Goal: Task Accomplishment & Management: Manage account settings

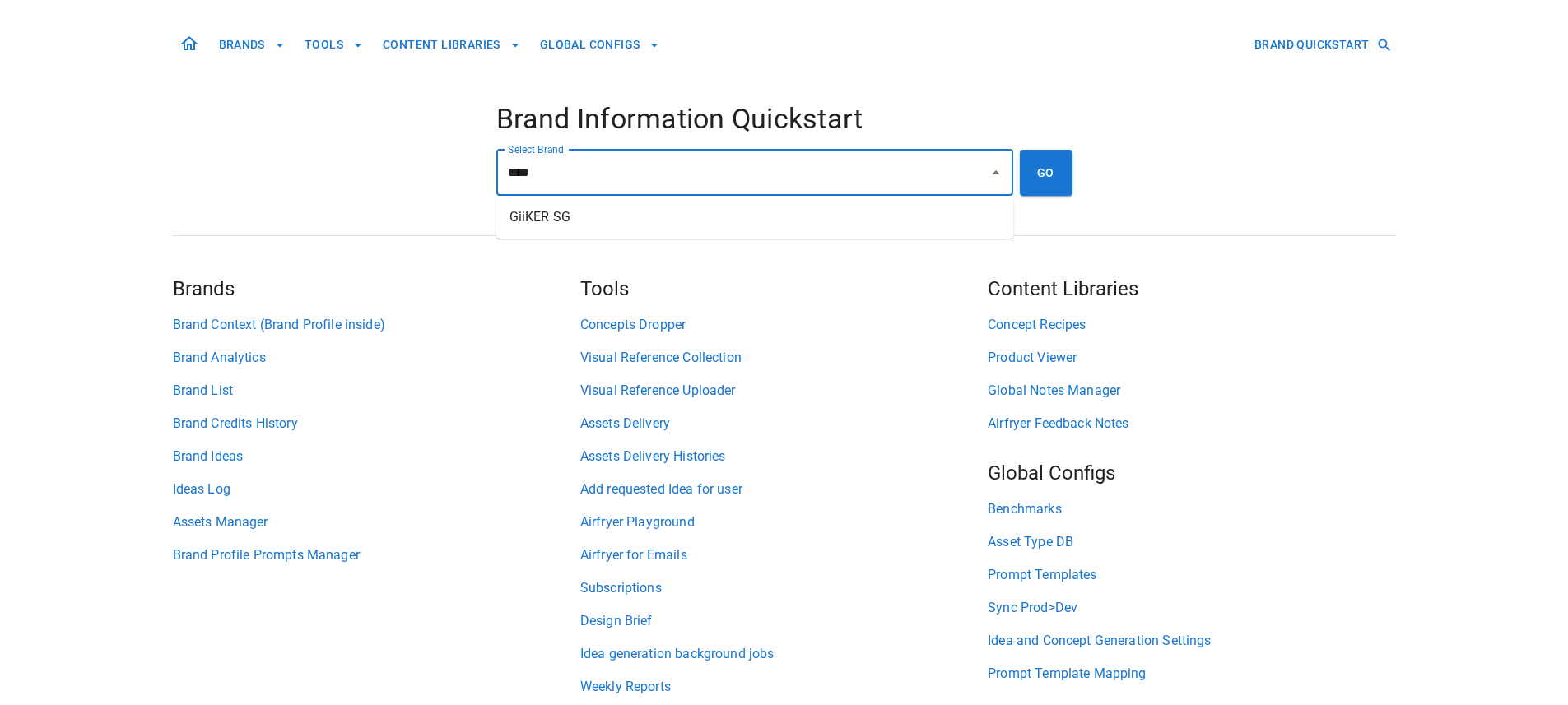
click at [568, 208] on li "GiiKER SG" at bounding box center [754, 217] width 517 height 30
type input "*********"
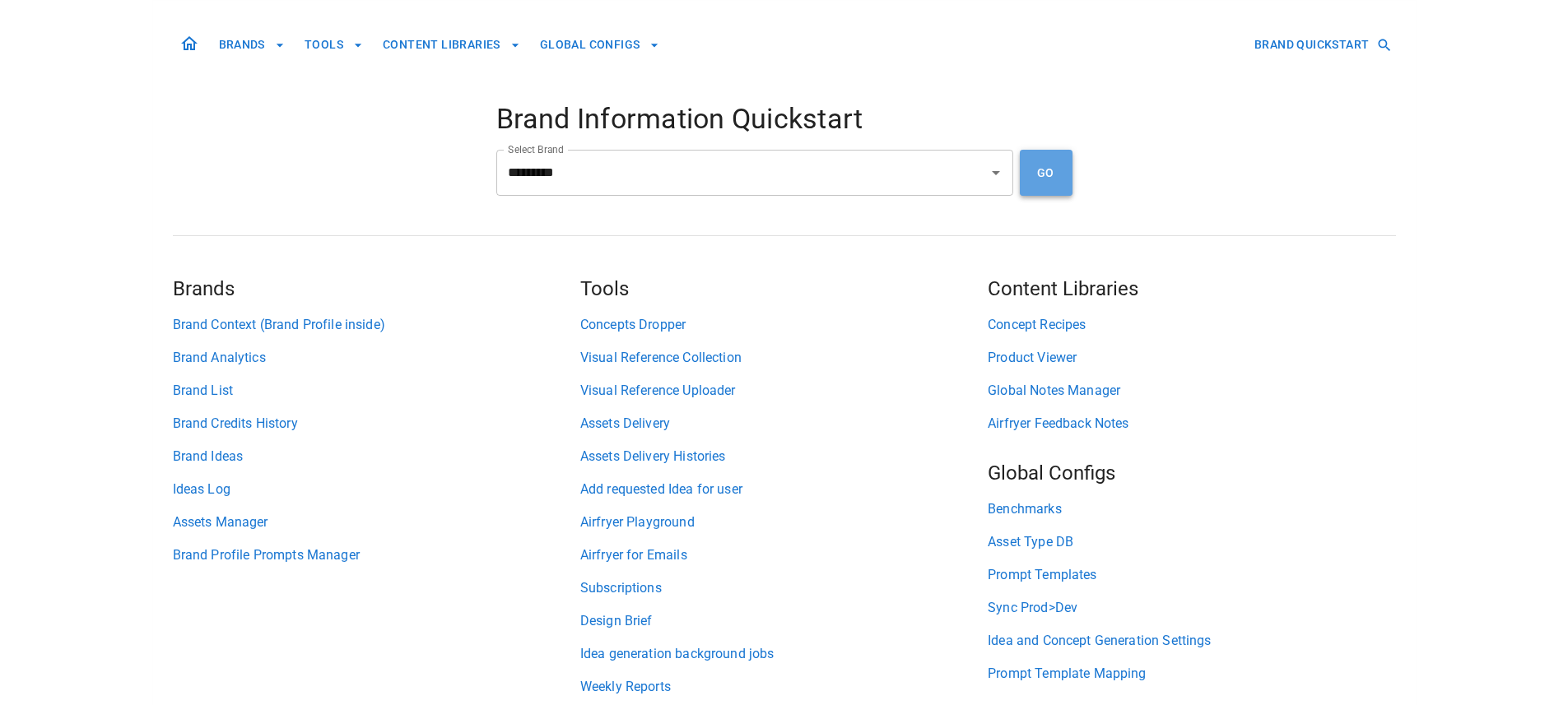
click at [1021, 169] on button "GO" at bounding box center [1045, 173] width 52 height 46
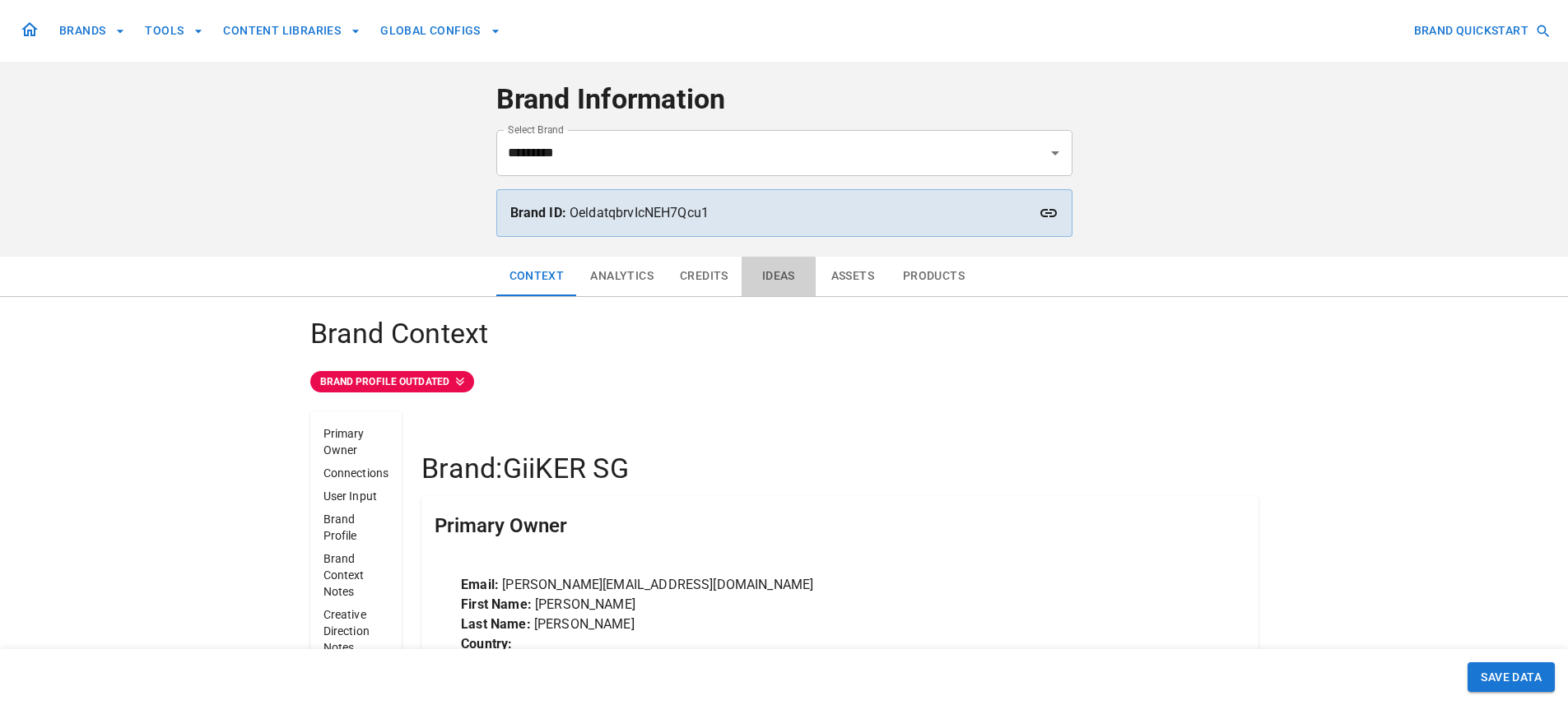
click at [770, 272] on button "Ideas" at bounding box center [779, 276] width 74 height 39
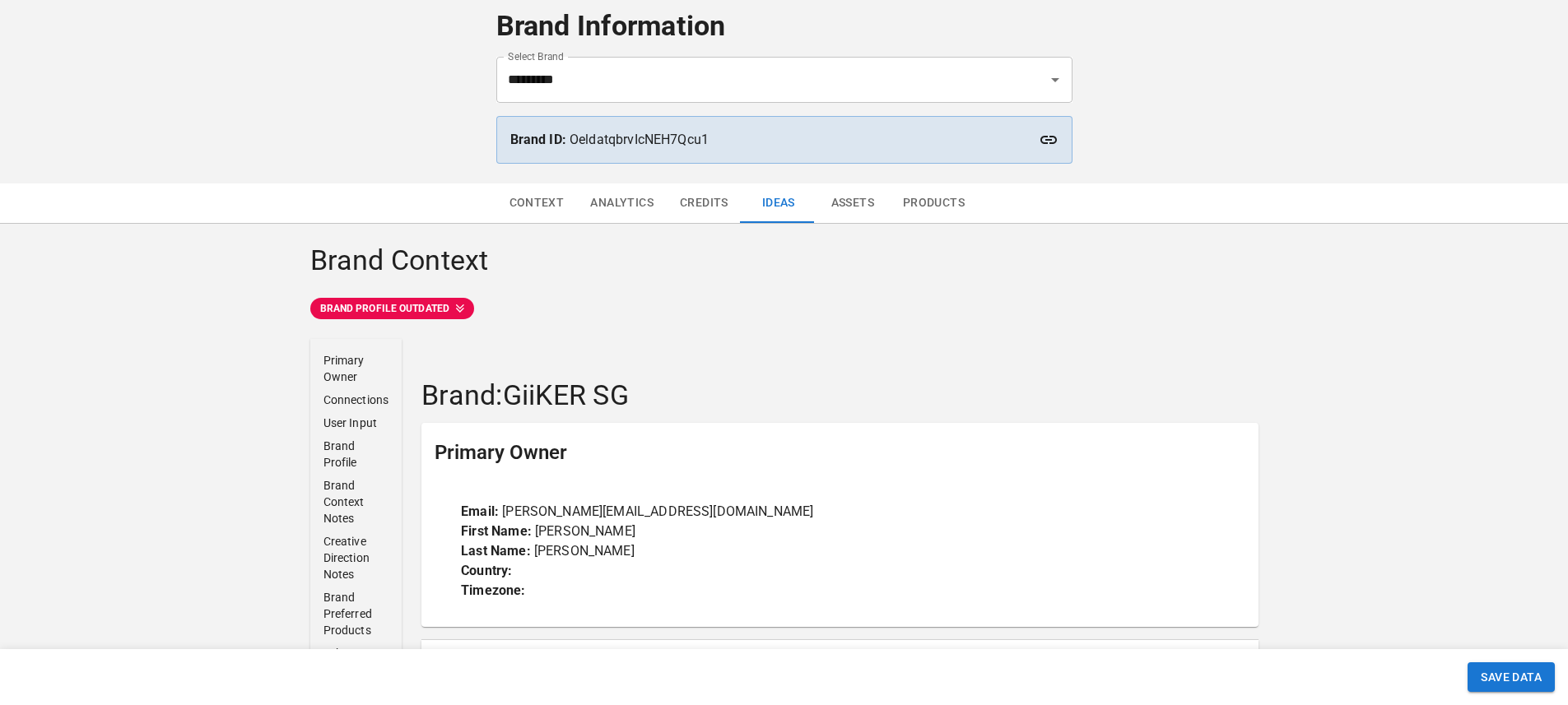
scroll to position [305, 0]
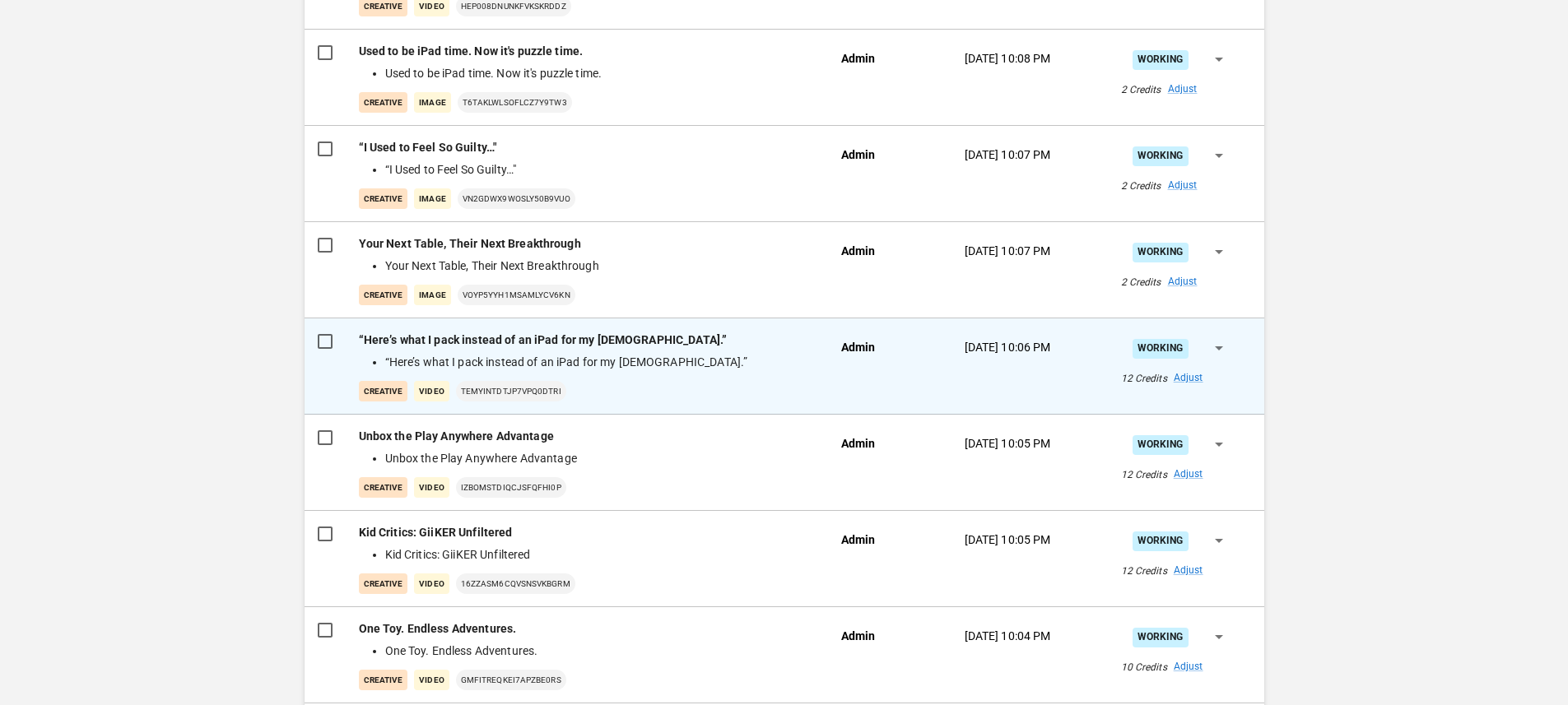
scroll to position [693, 0]
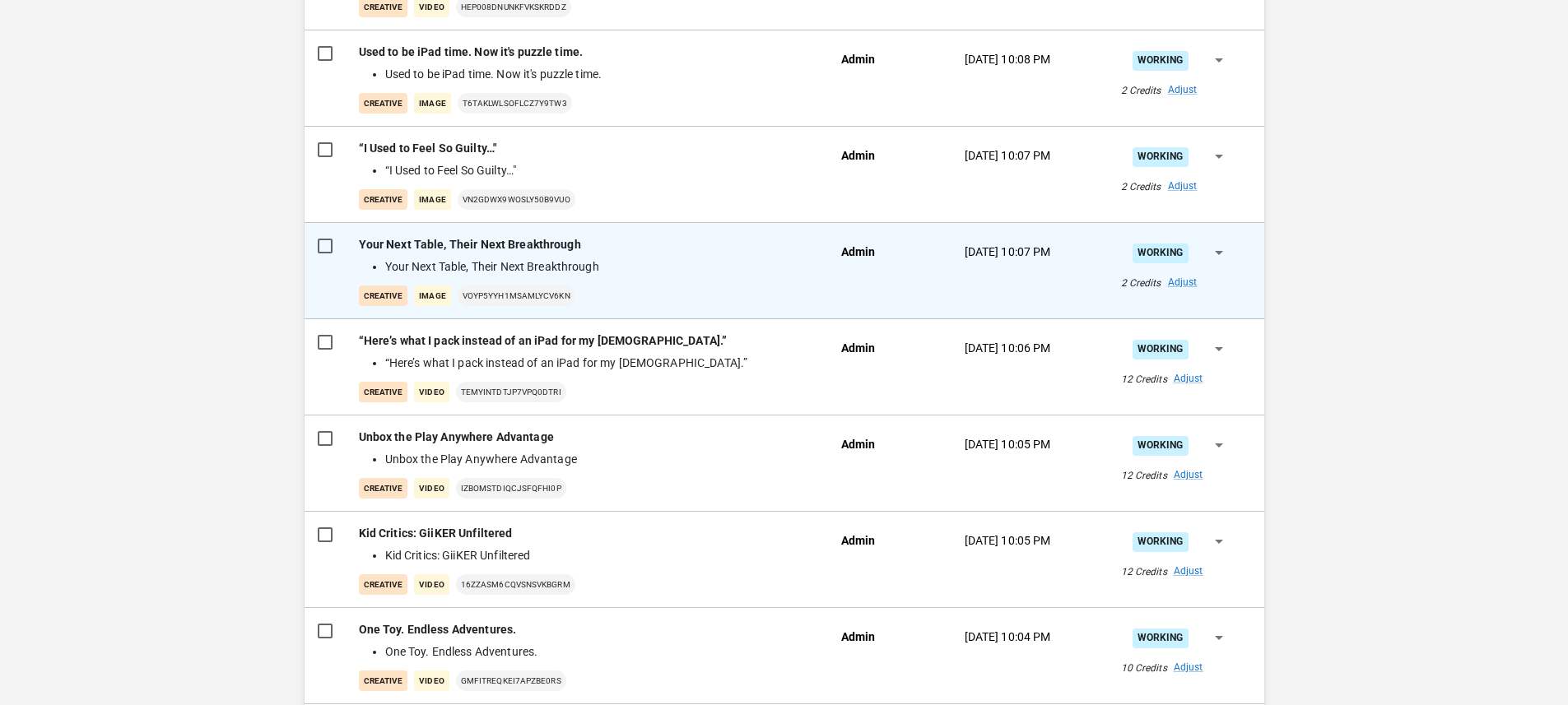
click at [752, 281] on div "Your Next Table, Their Next Breakthrough Your Next Table, Their Next Breakthrou…" at bounding box center [587, 271] width 456 height 70
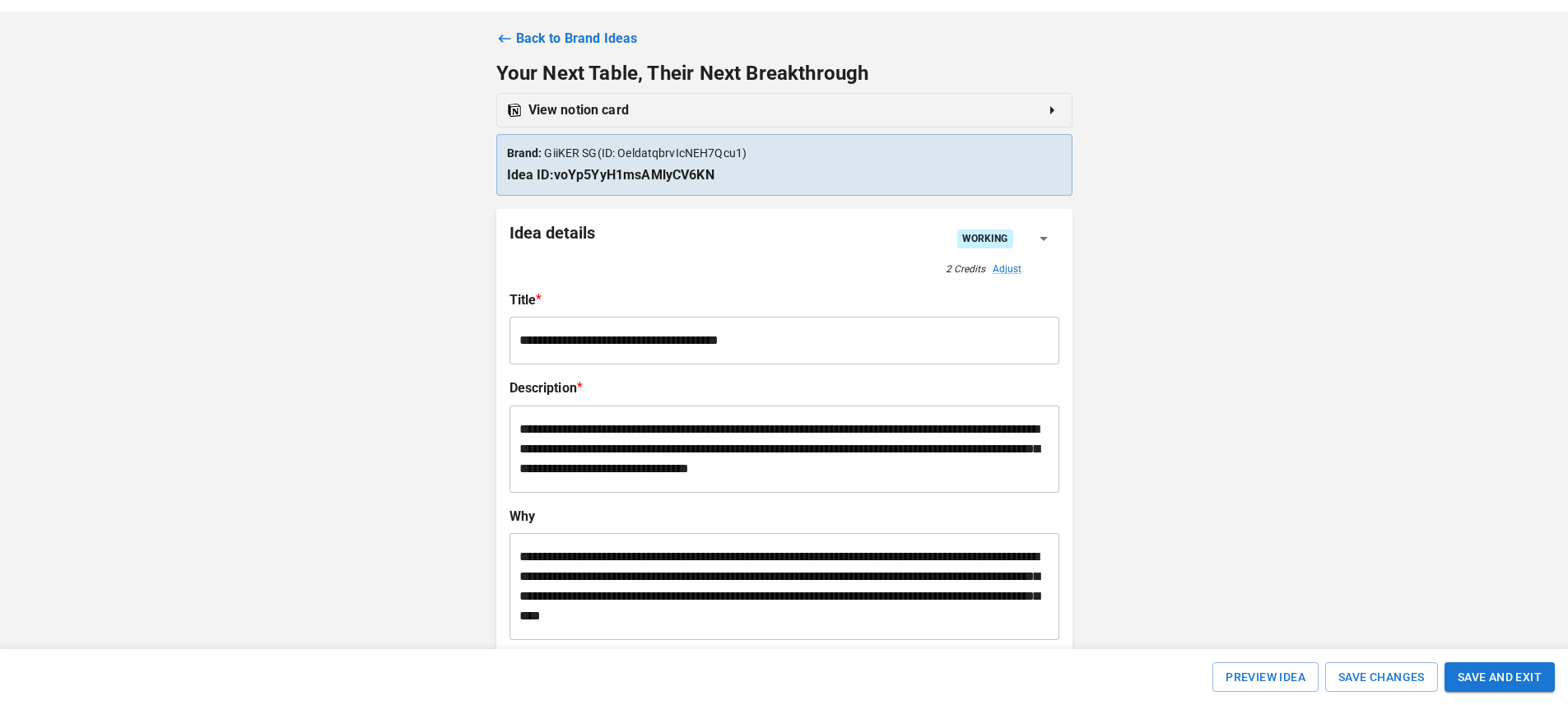
scroll to position [33, 0]
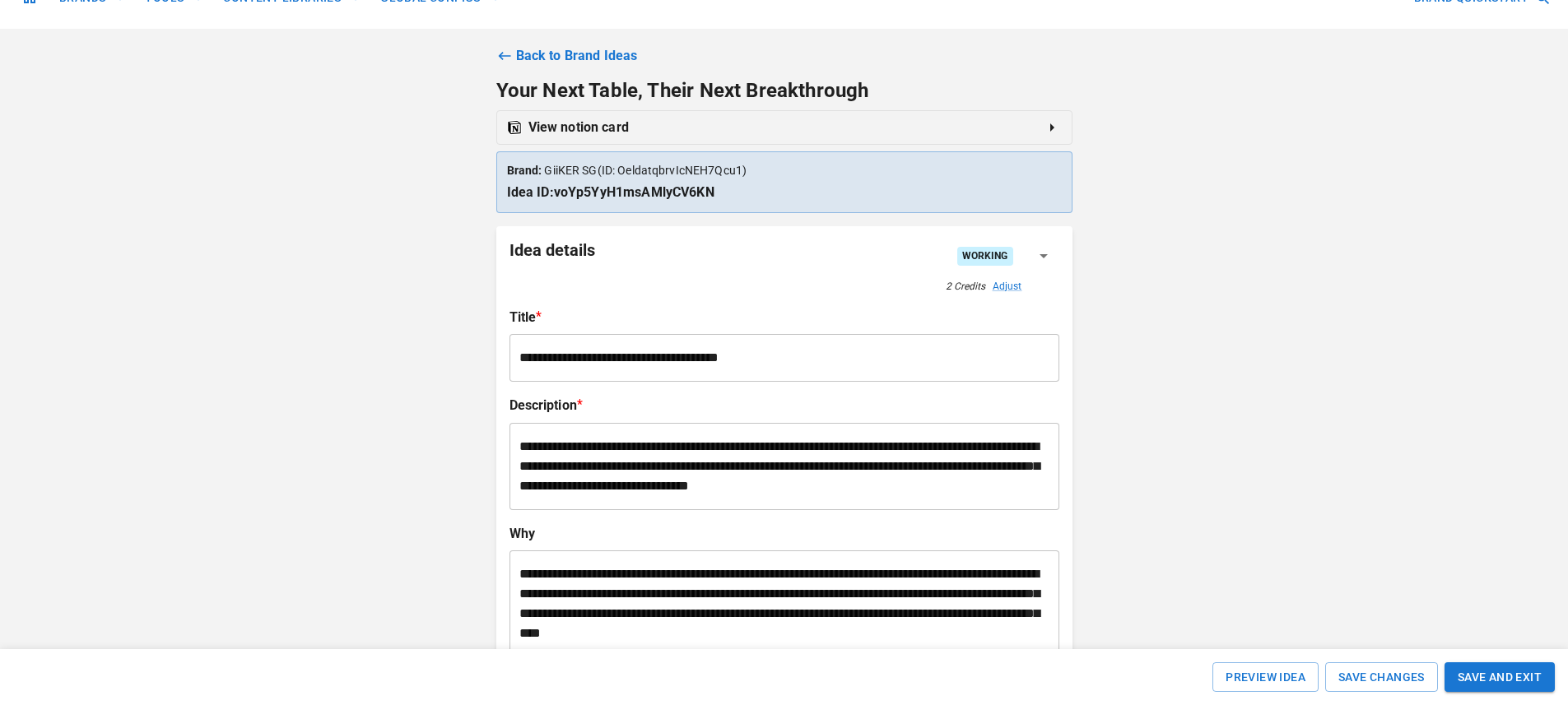
click at [510, 55] on icon at bounding box center [504, 55] width 12 height 8
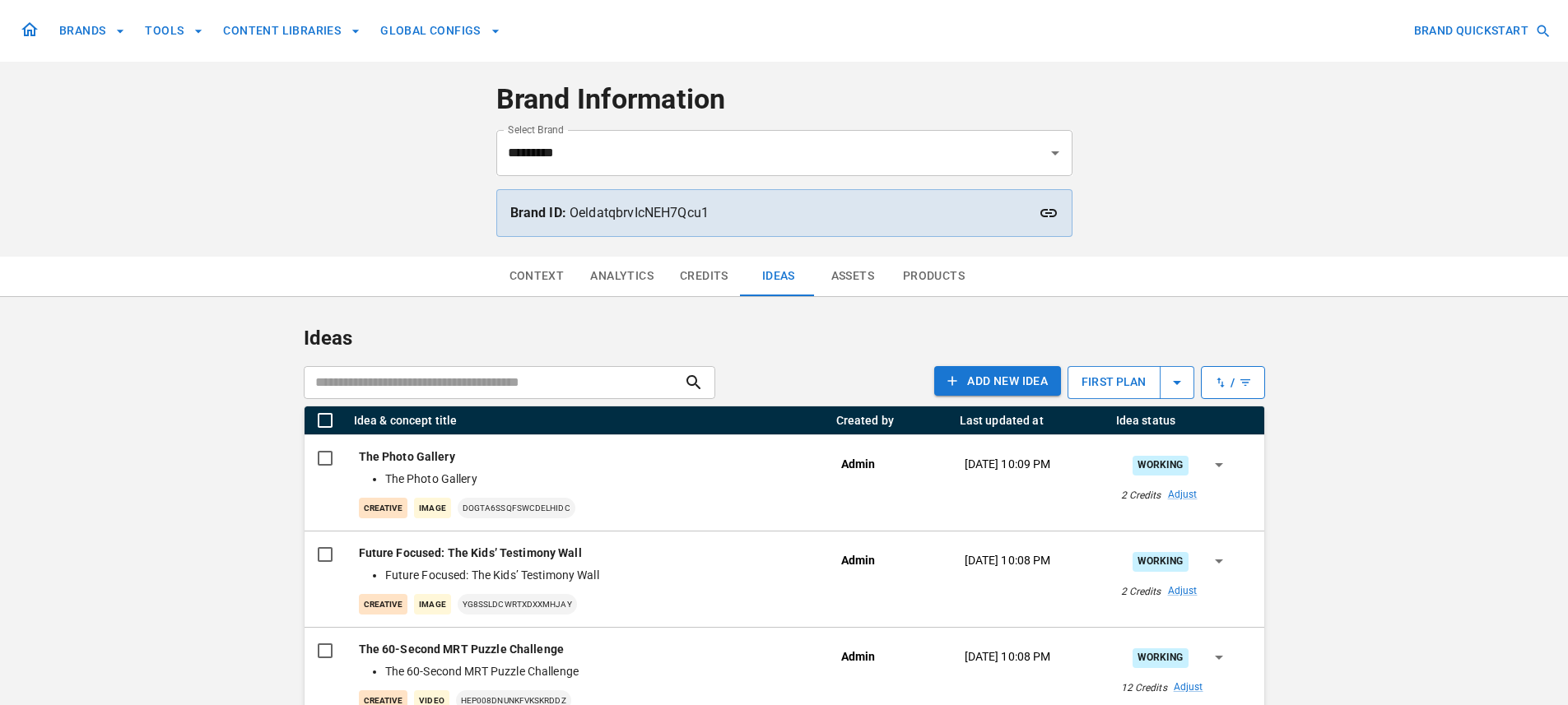
click at [32, 22] on icon at bounding box center [30, 30] width 20 height 20
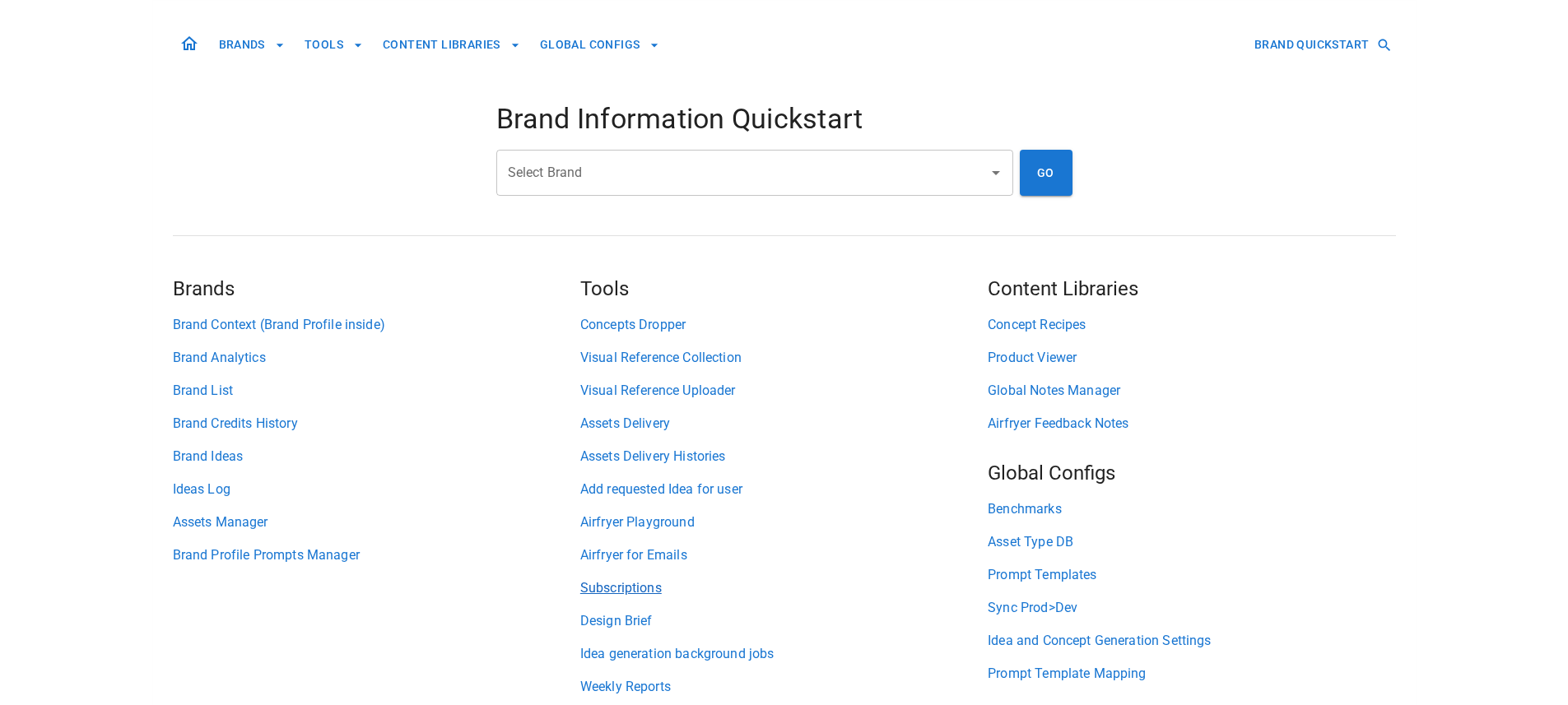
click at [623, 593] on link "Subscriptions" at bounding box center [784, 588] width 407 height 20
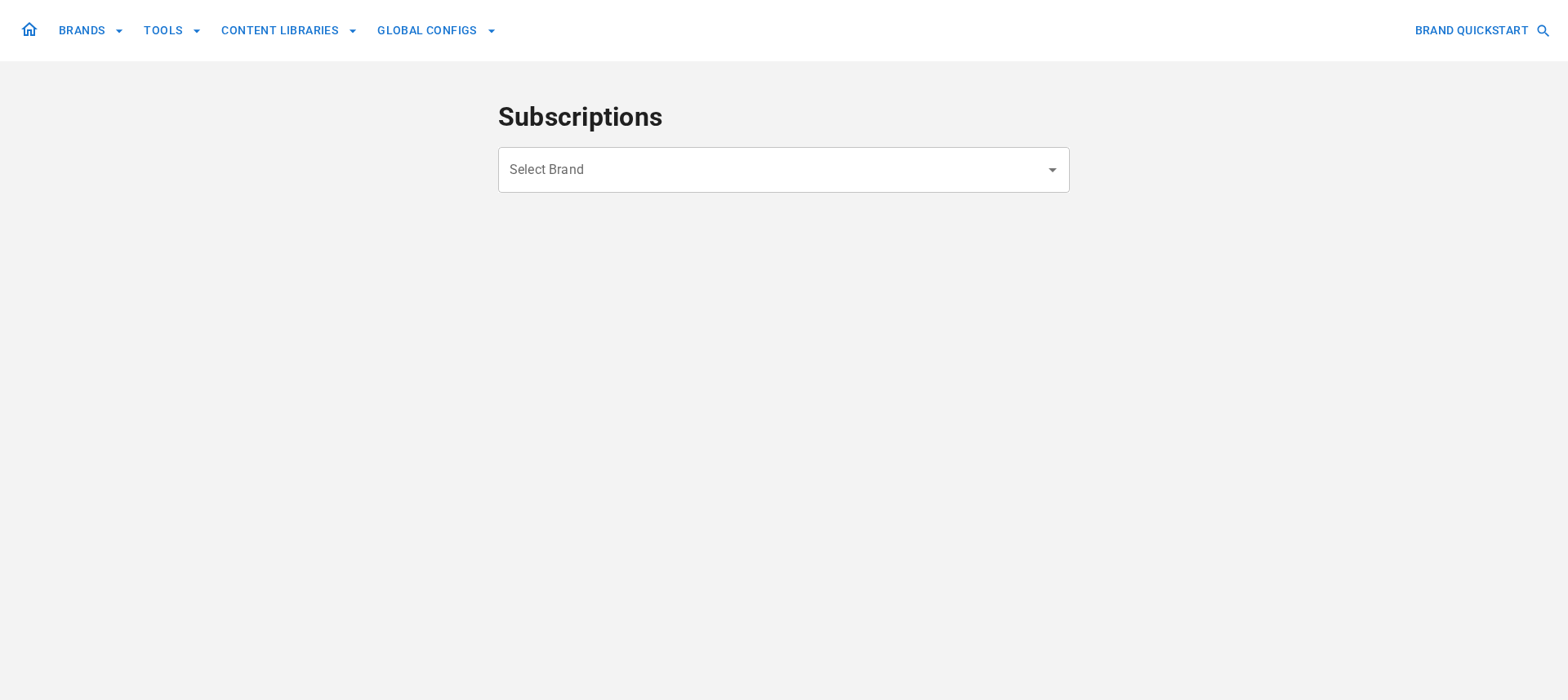
click at [719, 187] on div "Select Brand" at bounding box center [784, 170] width 572 height 46
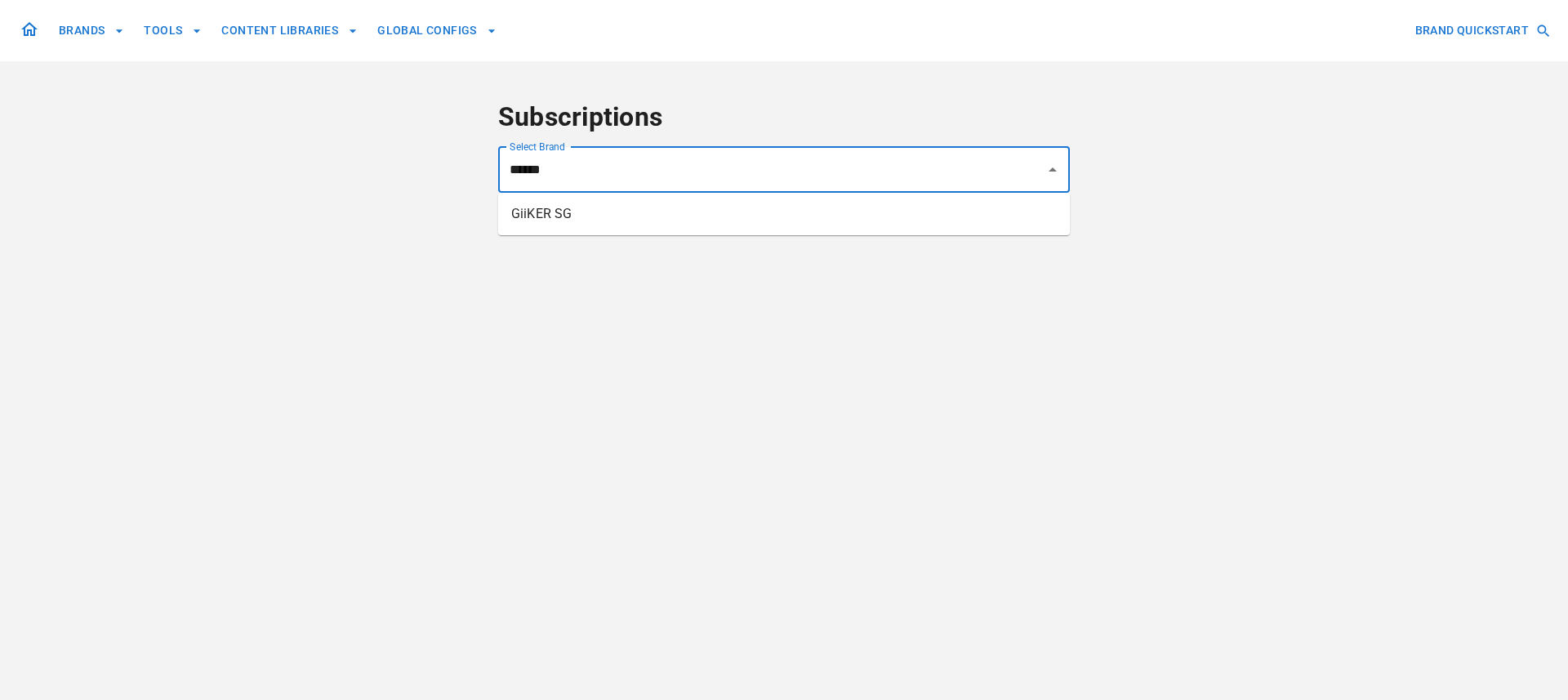
click at [551, 221] on li "GiiKER SG" at bounding box center [784, 214] width 572 height 29
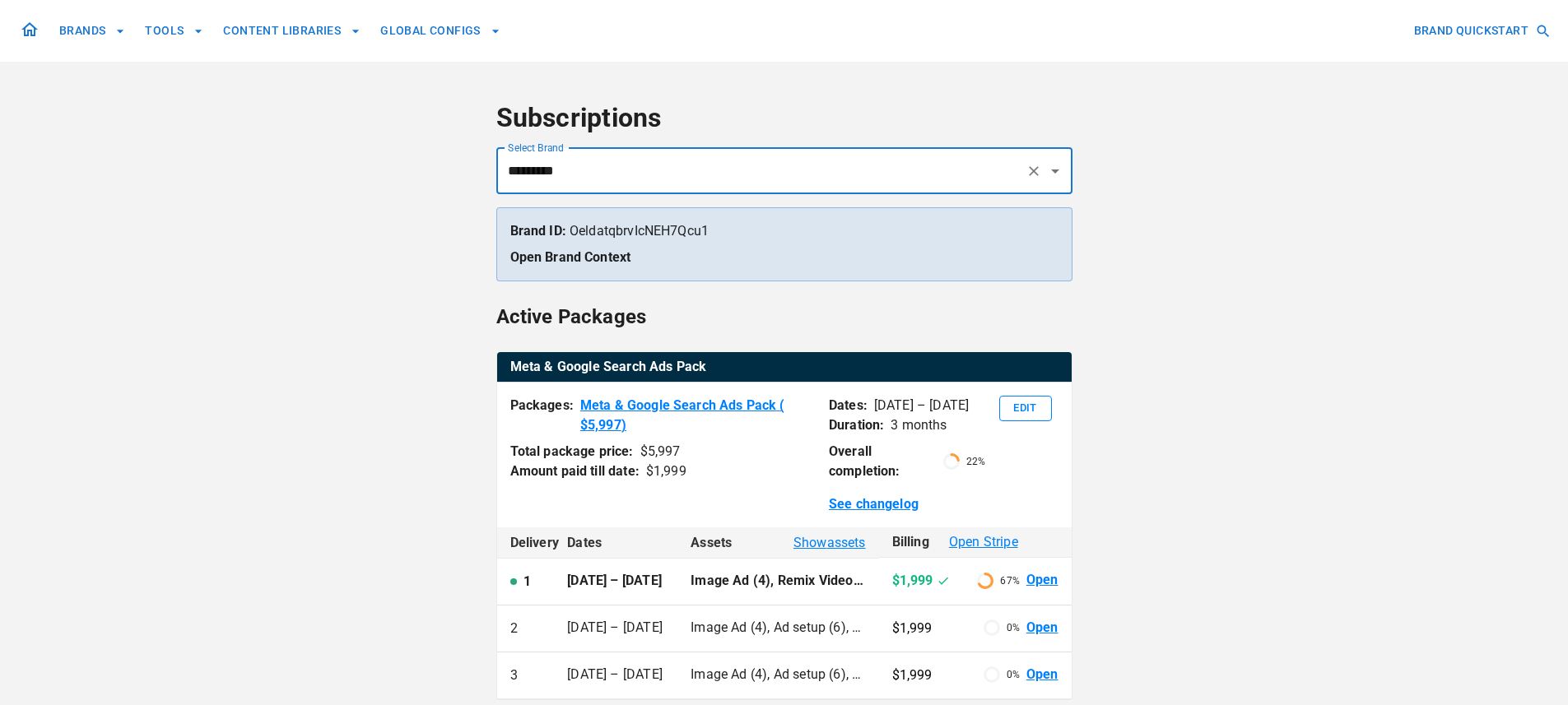
type input "*********"
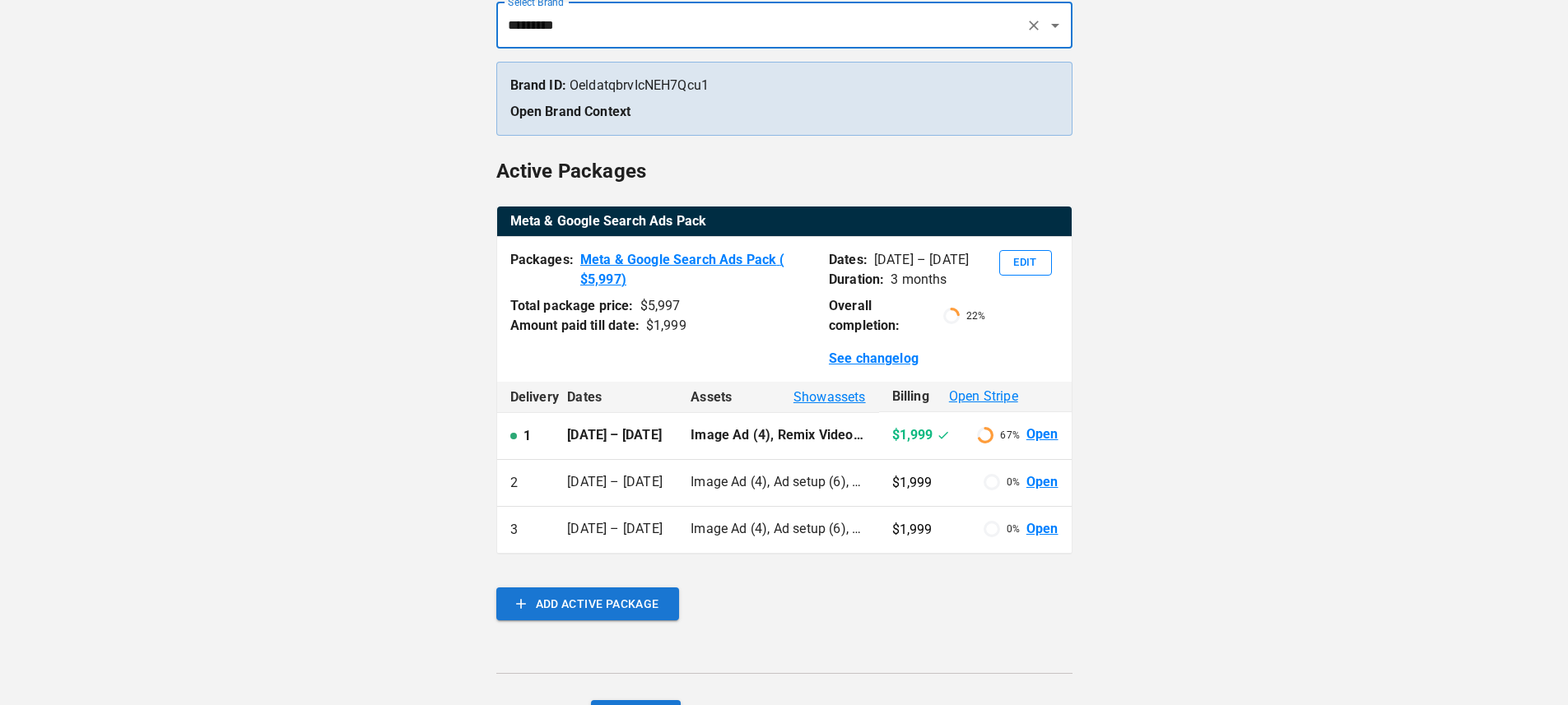
scroll to position [177, 0]
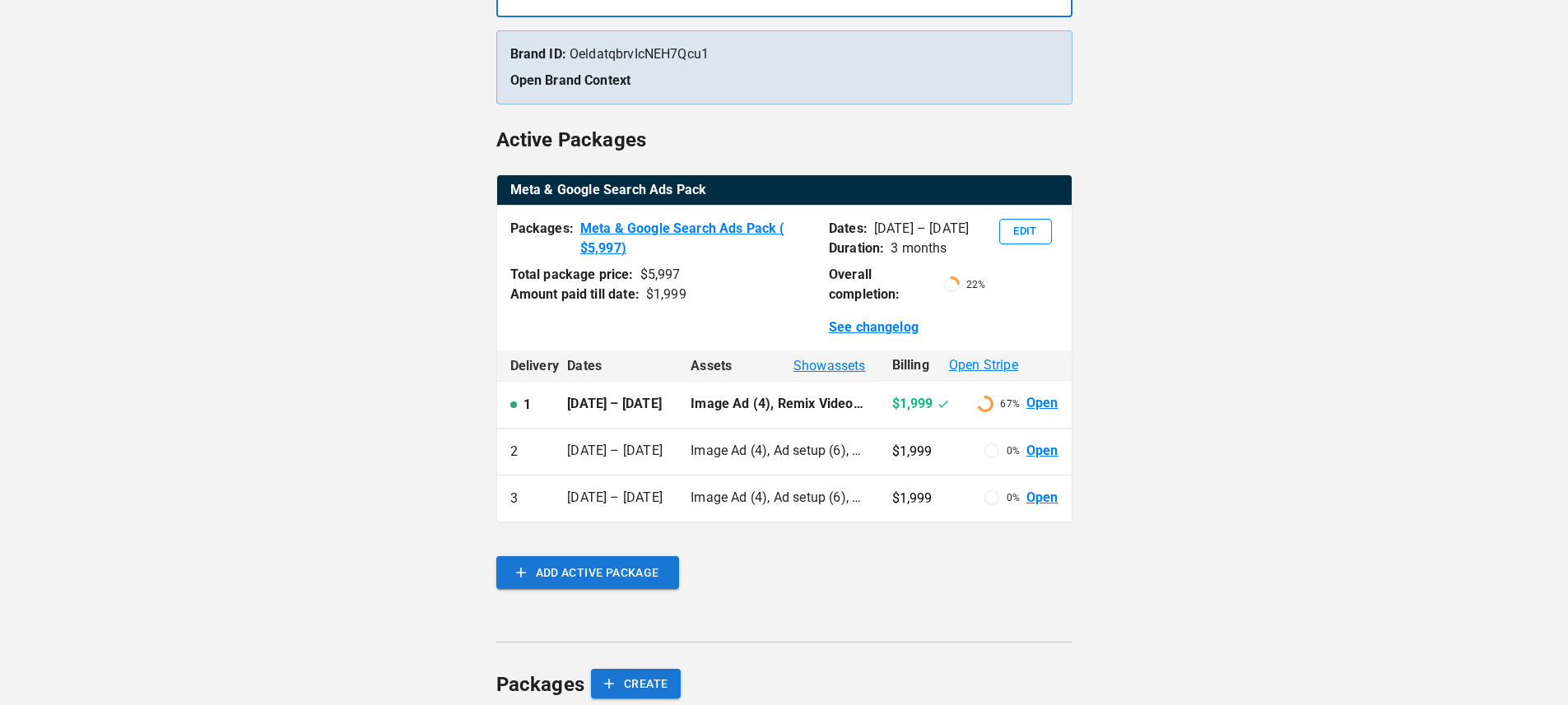
click at [1033, 406] on link "Open" at bounding box center [1042, 403] width 32 height 19
click at [1043, 403] on link "Open" at bounding box center [1042, 403] width 32 height 19
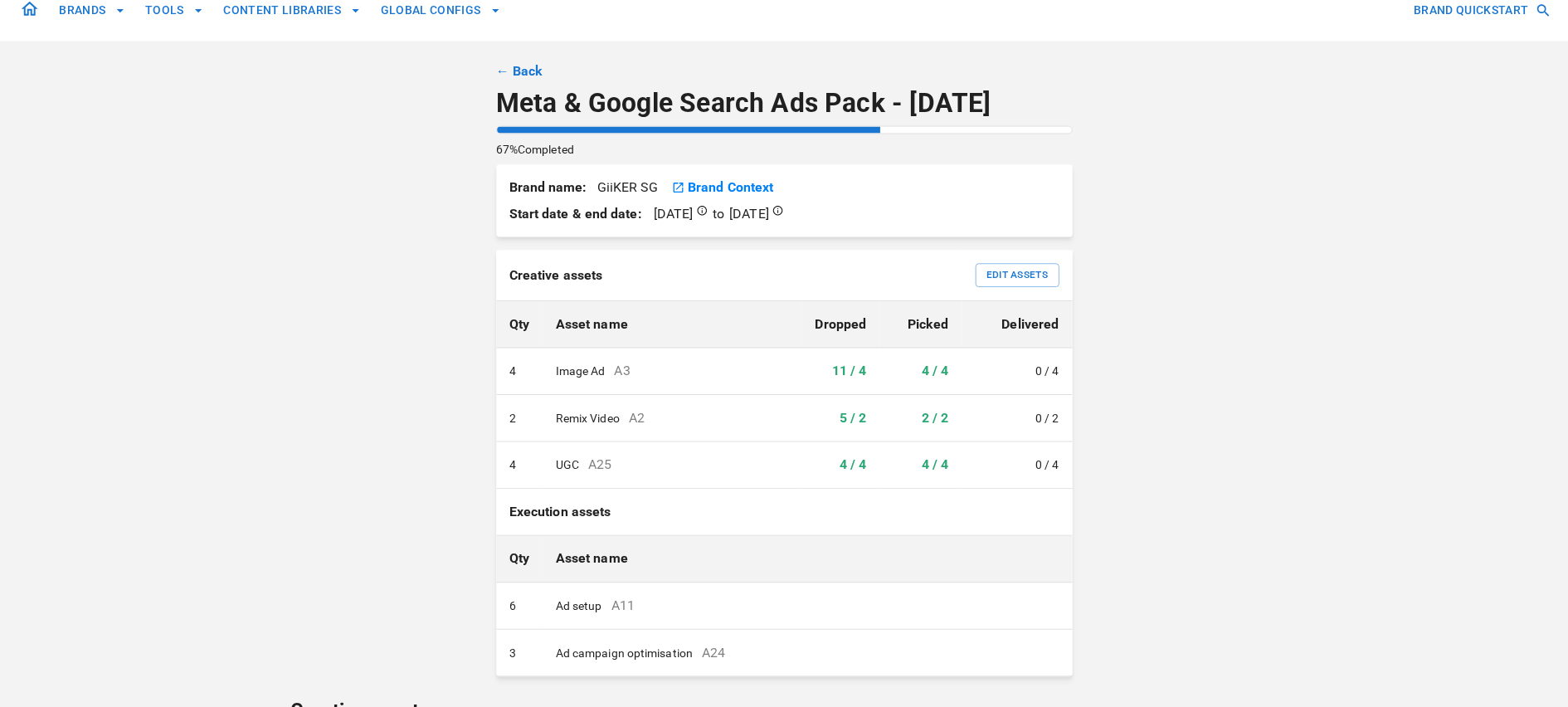
scroll to position [21, 0]
drag, startPoint x: 627, startPoint y: 470, endPoint x: 501, endPoint y: 461, distance: 126.3
click at [501, 461] on tr "4 UGC A25 4 / 4 4 / 4 0 / 4" at bounding box center [784, 468] width 580 height 47
click at [518, 75] on link "← Back" at bounding box center [517, 72] width 47 height 20
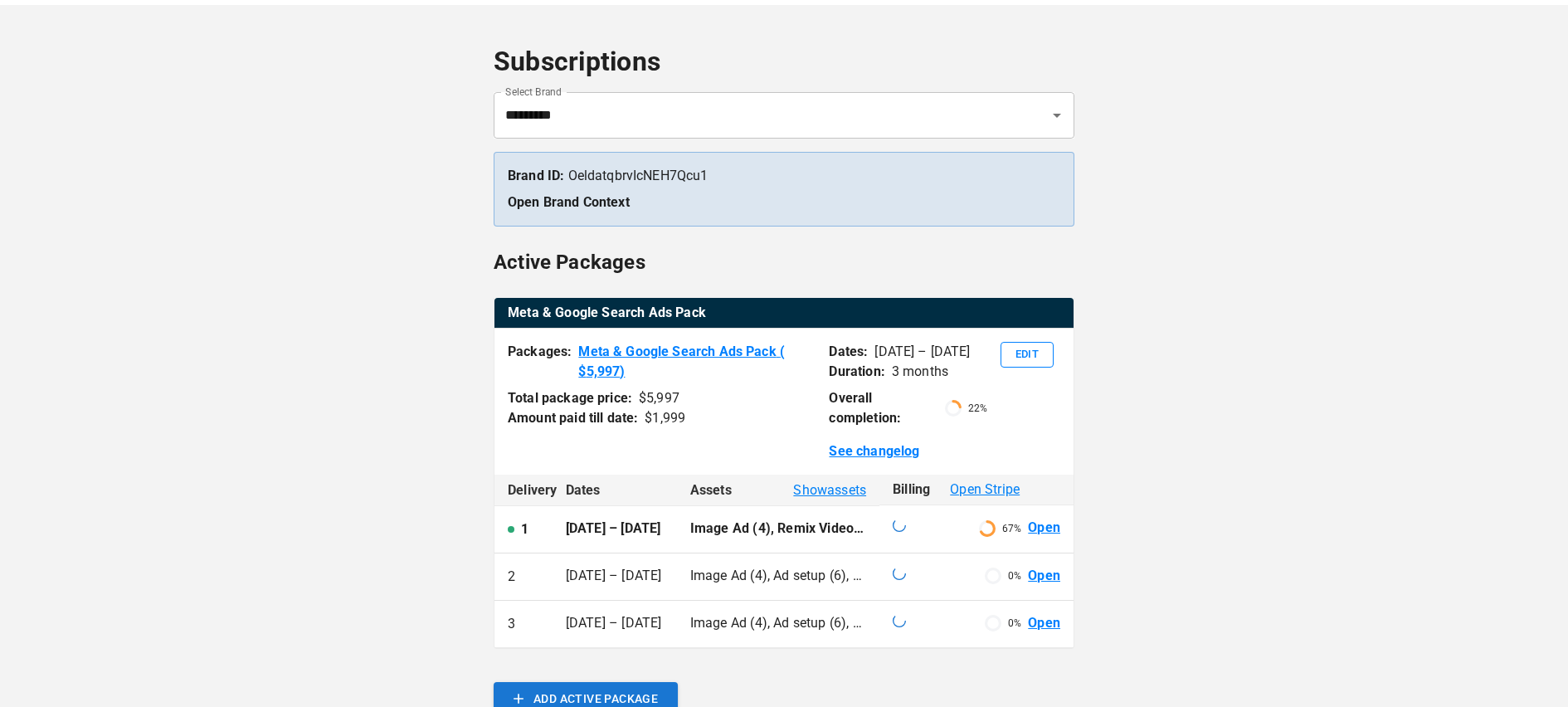
scroll to position [58, 0]
click at [1048, 585] on link "Open" at bounding box center [1043, 575] width 32 height 19
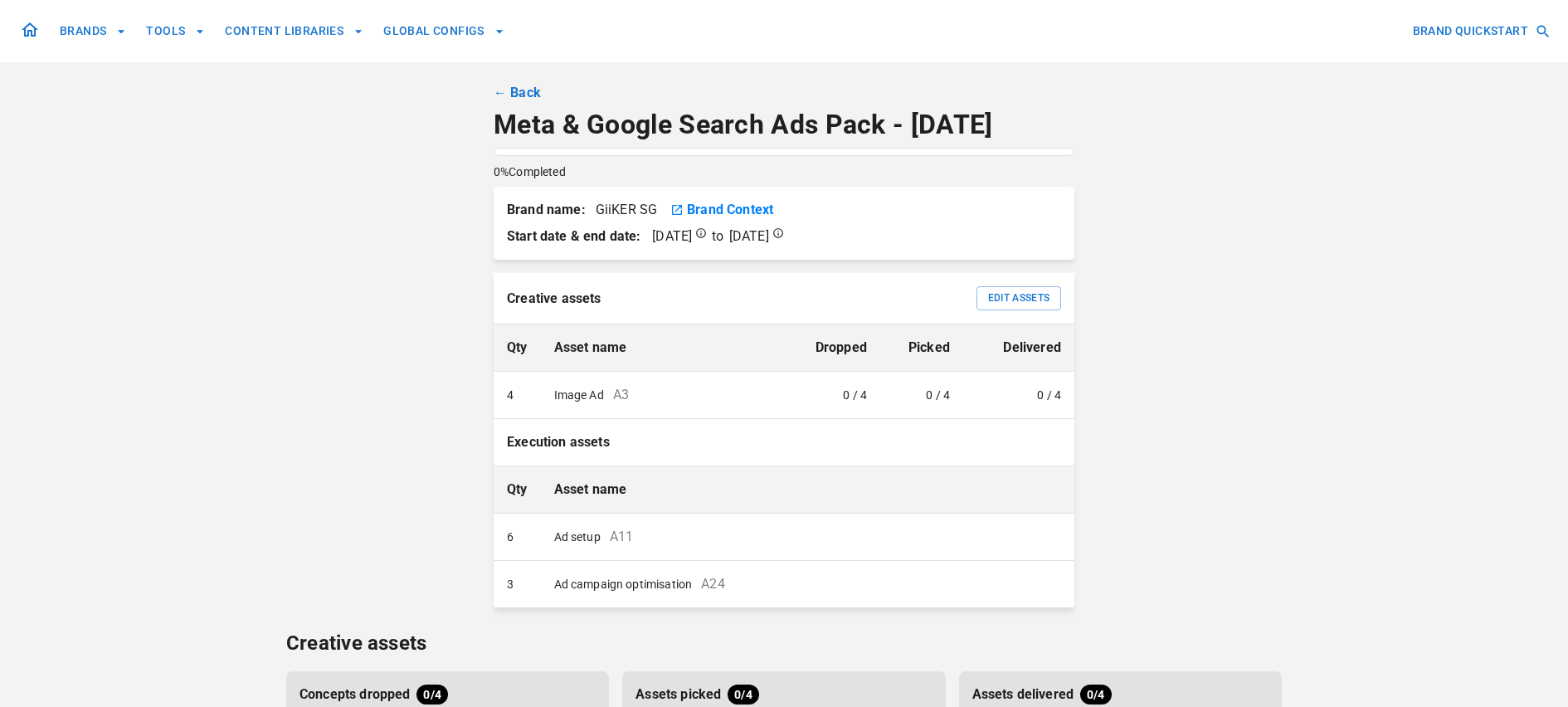
click at [500, 97] on link "← Back" at bounding box center [517, 93] width 47 height 20
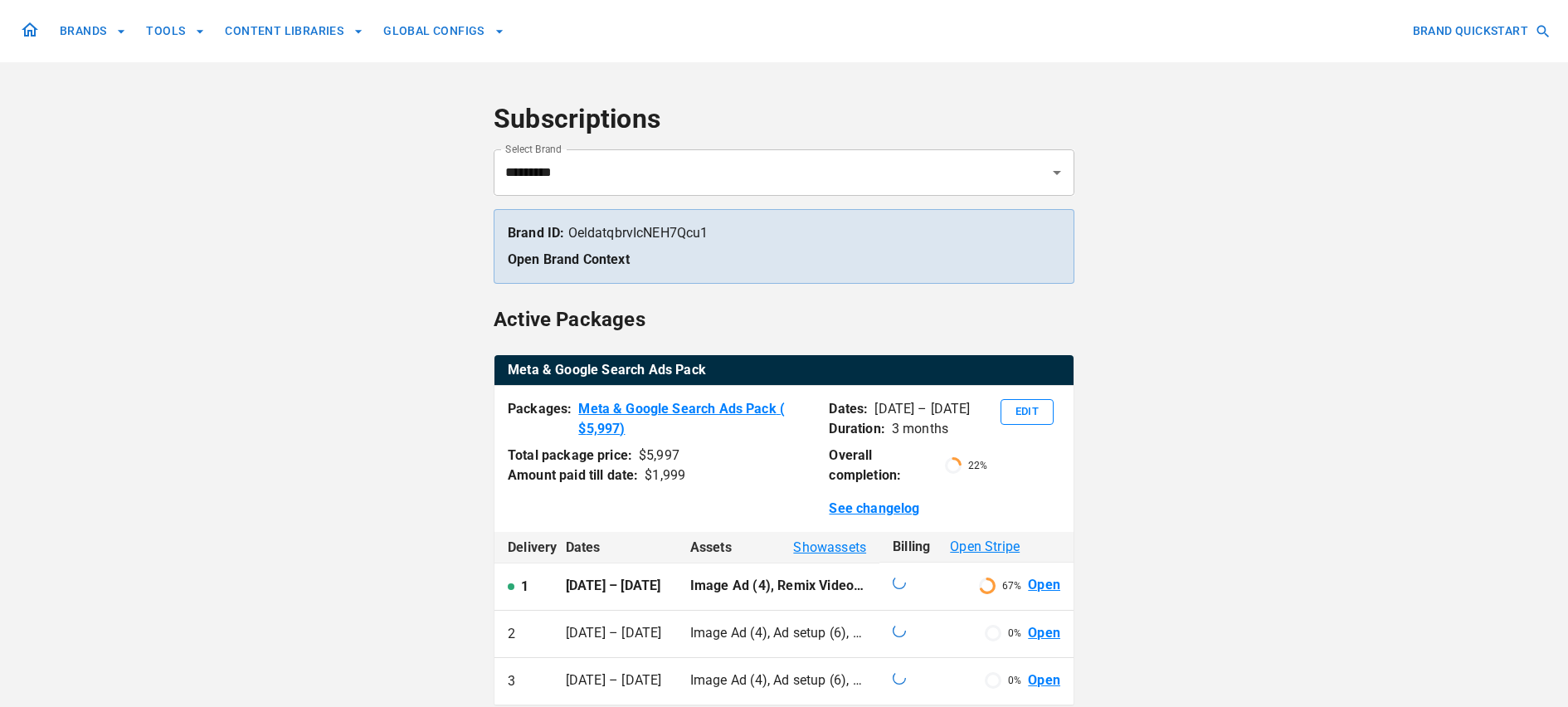
scroll to position [166, 0]
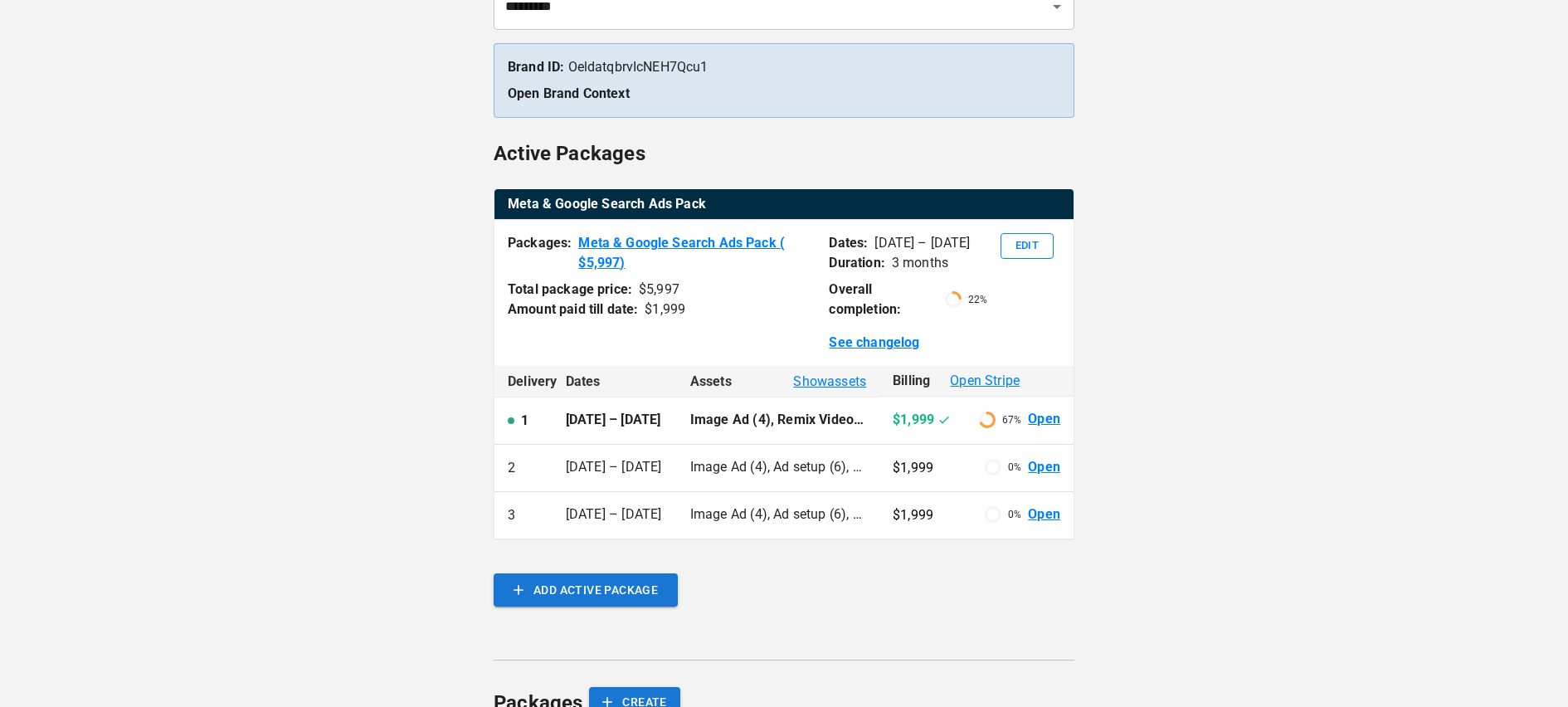
click at [1041, 525] on link "Open" at bounding box center [1043, 514] width 32 height 19
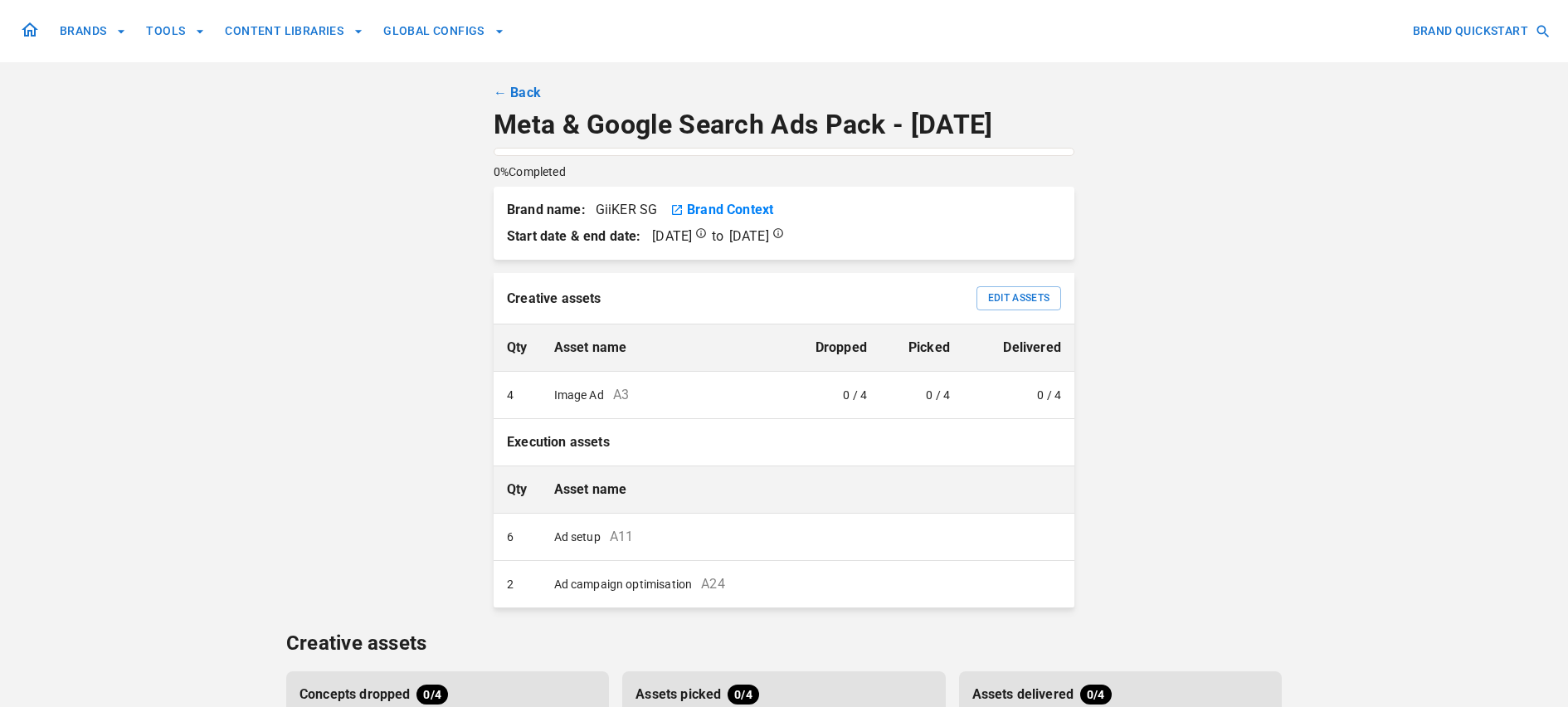
click at [502, 90] on link "← Back" at bounding box center [517, 93] width 47 height 20
